Goal: Transaction & Acquisition: Purchase product/service

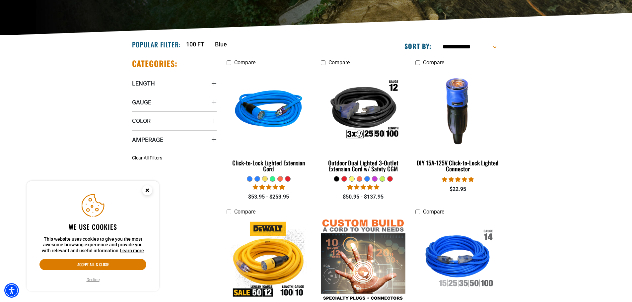
click at [151, 190] on circle "Cookie Consent" at bounding box center [147, 190] width 10 height 10
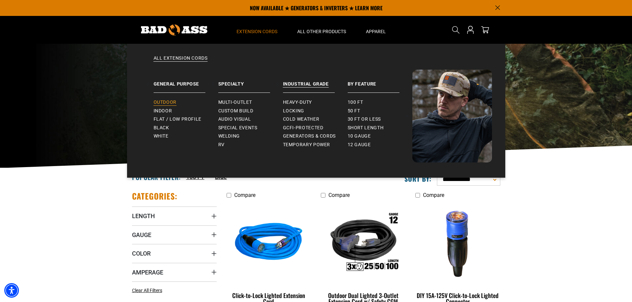
click at [174, 103] on span "Outdoor" at bounding box center [165, 103] width 23 height 6
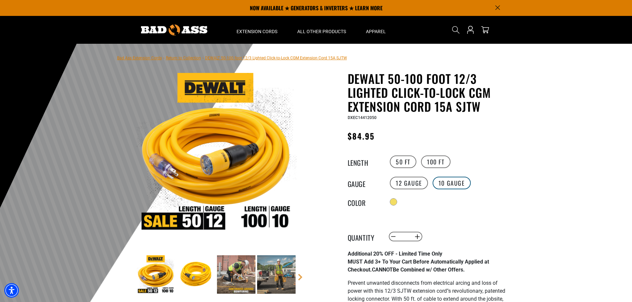
click at [451, 181] on label "10 Gauge" at bounding box center [452, 183] width 38 height 13
click at [433, 160] on label "100 FT" at bounding box center [436, 162] width 30 height 13
click at [412, 165] on label "50 FT" at bounding box center [403, 162] width 27 height 13
click at [443, 160] on label "100 FT" at bounding box center [436, 162] width 30 height 13
click at [399, 162] on label "50 FT" at bounding box center [403, 162] width 27 height 13
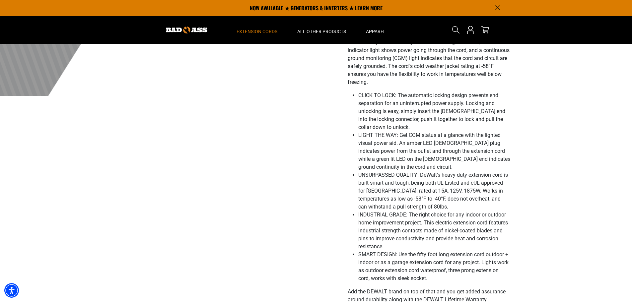
scroll to position [265, 0]
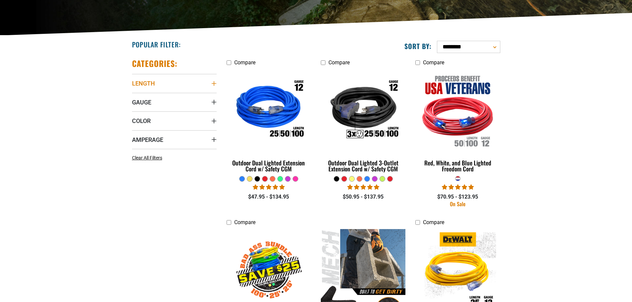
click at [176, 89] on summary "Length" at bounding box center [174, 83] width 85 height 19
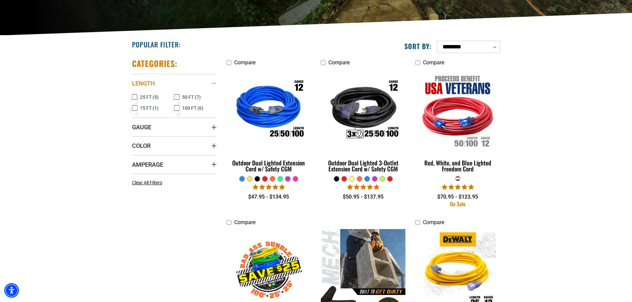
click at [174, 87] on summary "Length" at bounding box center [174, 83] width 85 height 19
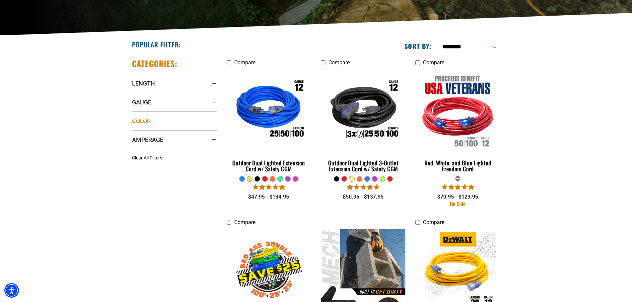
click at [163, 130] on summary "Color" at bounding box center [174, 120] width 85 height 19
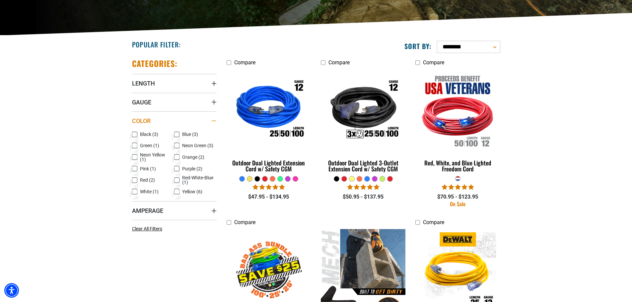
drag, startPoint x: 164, startPoint y: 120, endPoint x: 162, endPoint y: 125, distance: 5.1
click at [164, 120] on summary "Color" at bounding box center [174, 120] width 85 height 19
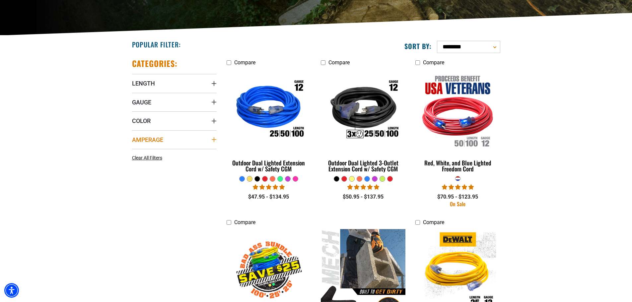
click at [155, 142] on span "Amperage" at bounding box center [147, 140] width 31 height 8
click at [152, 114] on summary "Color" at bounding box center [174, 120] width 85 height 19
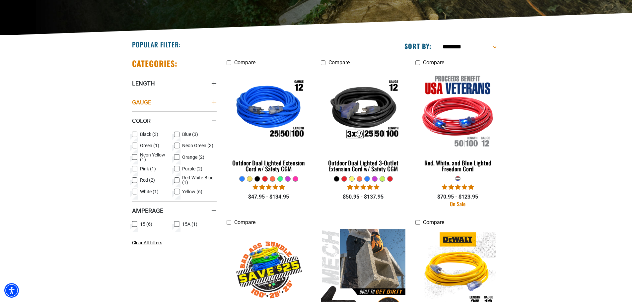
click at [154, 103] on summary "Gauge" at bounding box center [174, 102] width 85 height 19
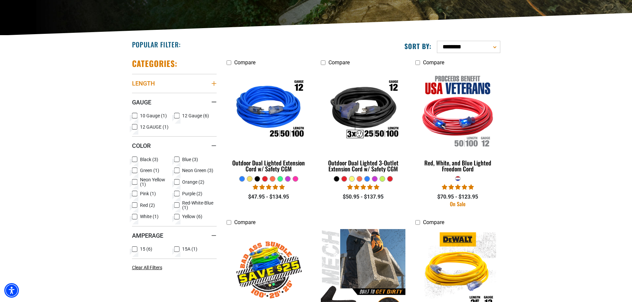
click at [155, 82] on summary "Length" at bounding box center [174, 83] width 85 height 19
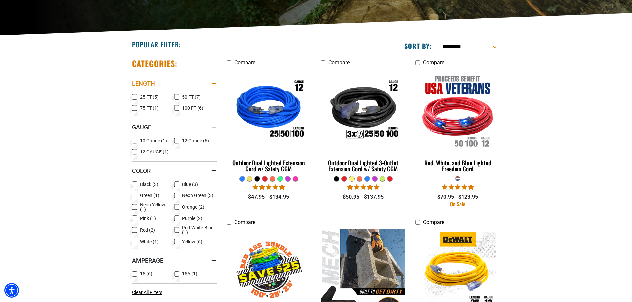
click at [155, 87] on summary "Length" at bounding box center [174, 83] width 85 height 19
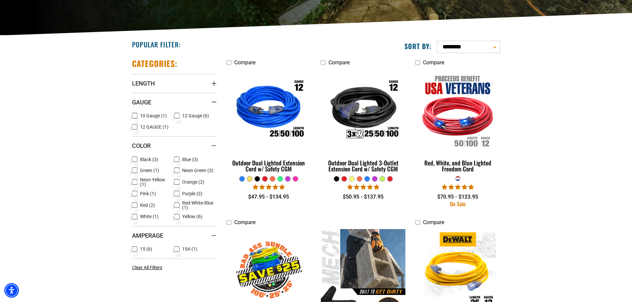
click at [192, 116] on span "12 Gauge (6)" at bounding box center [195, 115] width 27 height 5
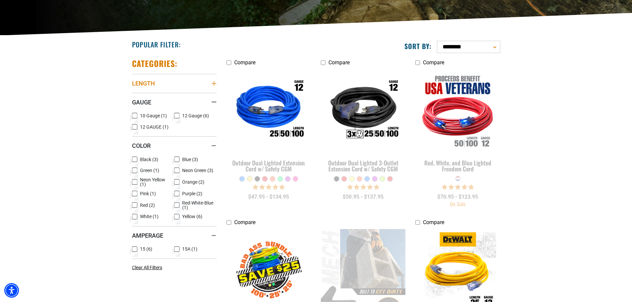
click at [173, 88] on summary "Length" at bounding box center [174, 83] width 85 height 19
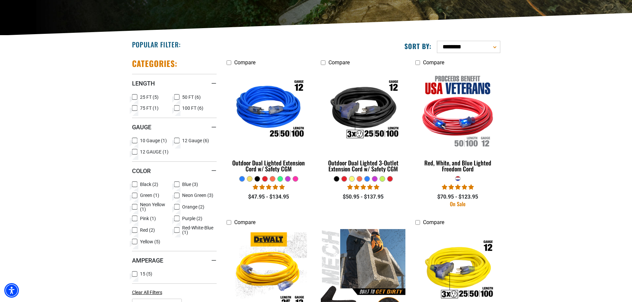
click at [151, 142] on span "10 Gauge (1)" at bounding box center [153, 140] width 27 height 5
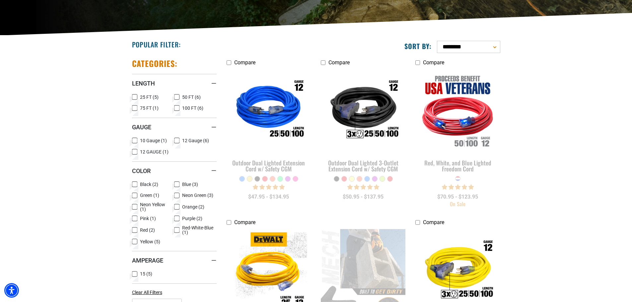
click at [181, 140] on label "12 Gauge (6) 12 Gauge (6 products)" at bounding box center [195, 140] width 42 height 9
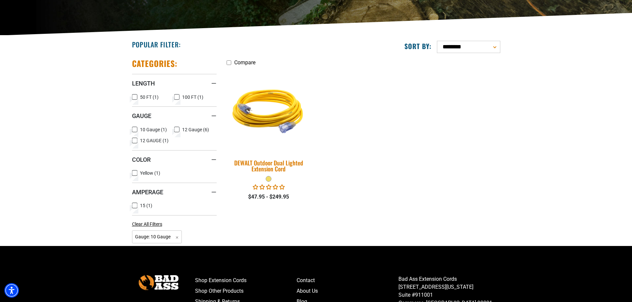
click at [267, 115] on img at bounding box center [268, 110] width 93 height 85
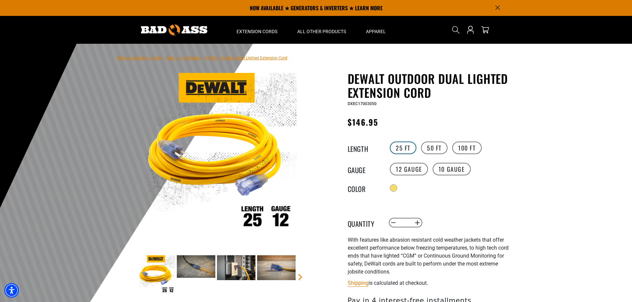
click at [397, 144] on label "25 FT" at bounding box center [403, 148] width 27 height 13
click at [429, 146] on label "50 FT" at bounding box center [434, 148] width 27 height 13
click at [449, 168] on label "10 Gauge" at bounding box center [452, 169] width 38 height 13
click at [461, 149] on label "100 FT" at bounding box center [467, 148] width 30 height 13
